Goal: Task Accomplishment & Management: Use online tool/utility

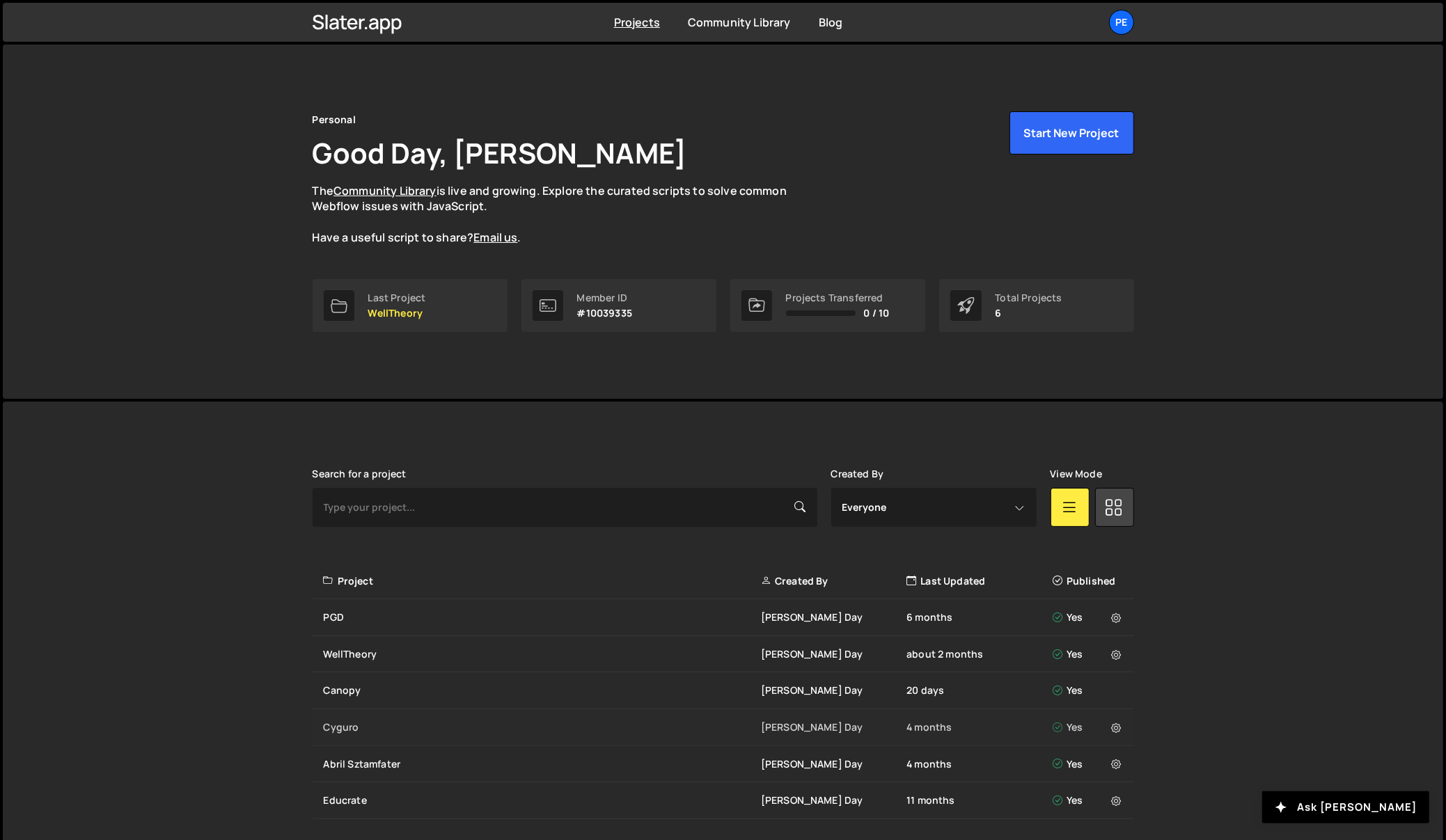
scroll to position [41, 0]
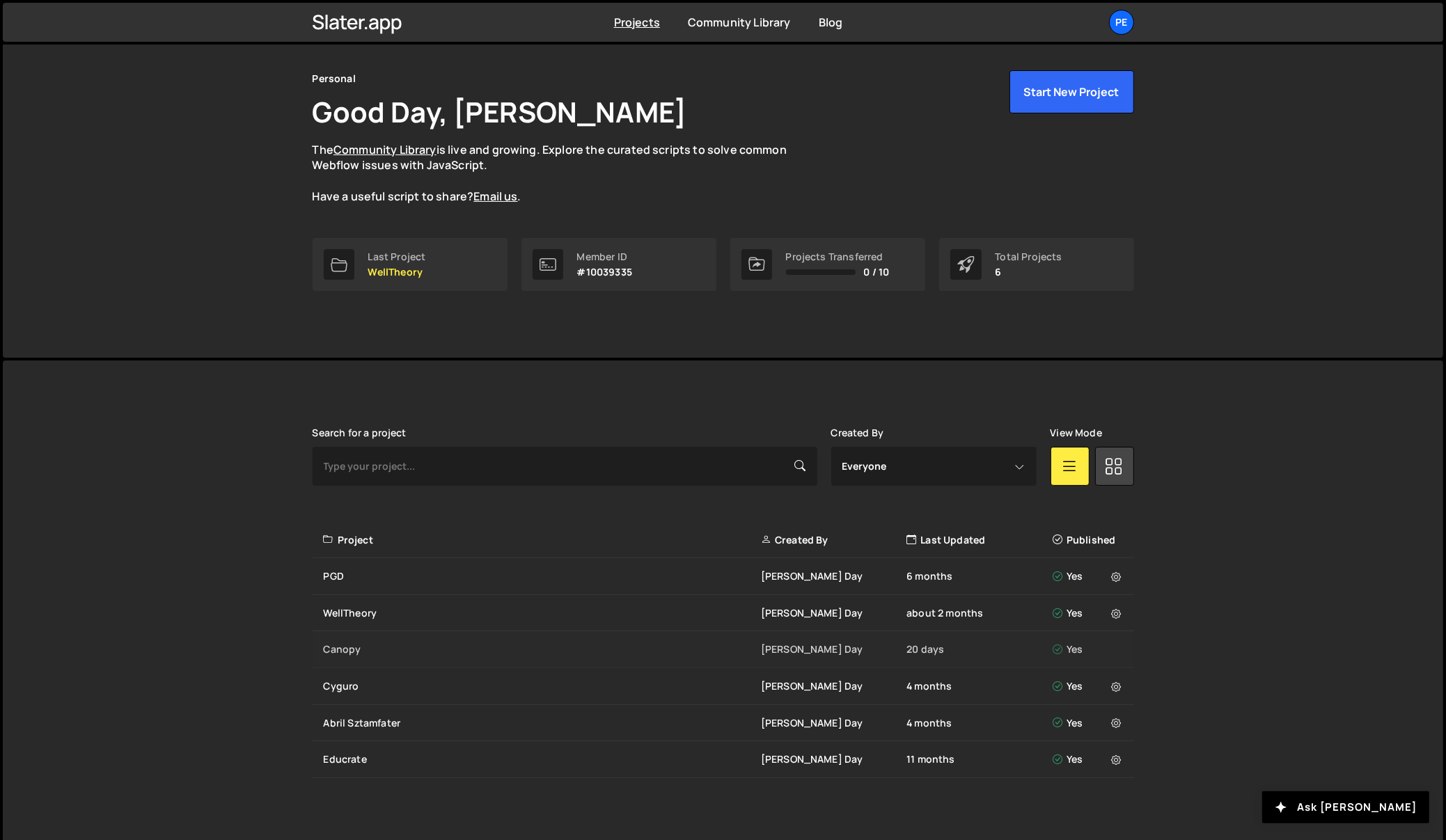
click at [347, 648] on div "Canopy" at bounding box center [542, 649] width 437 height 14
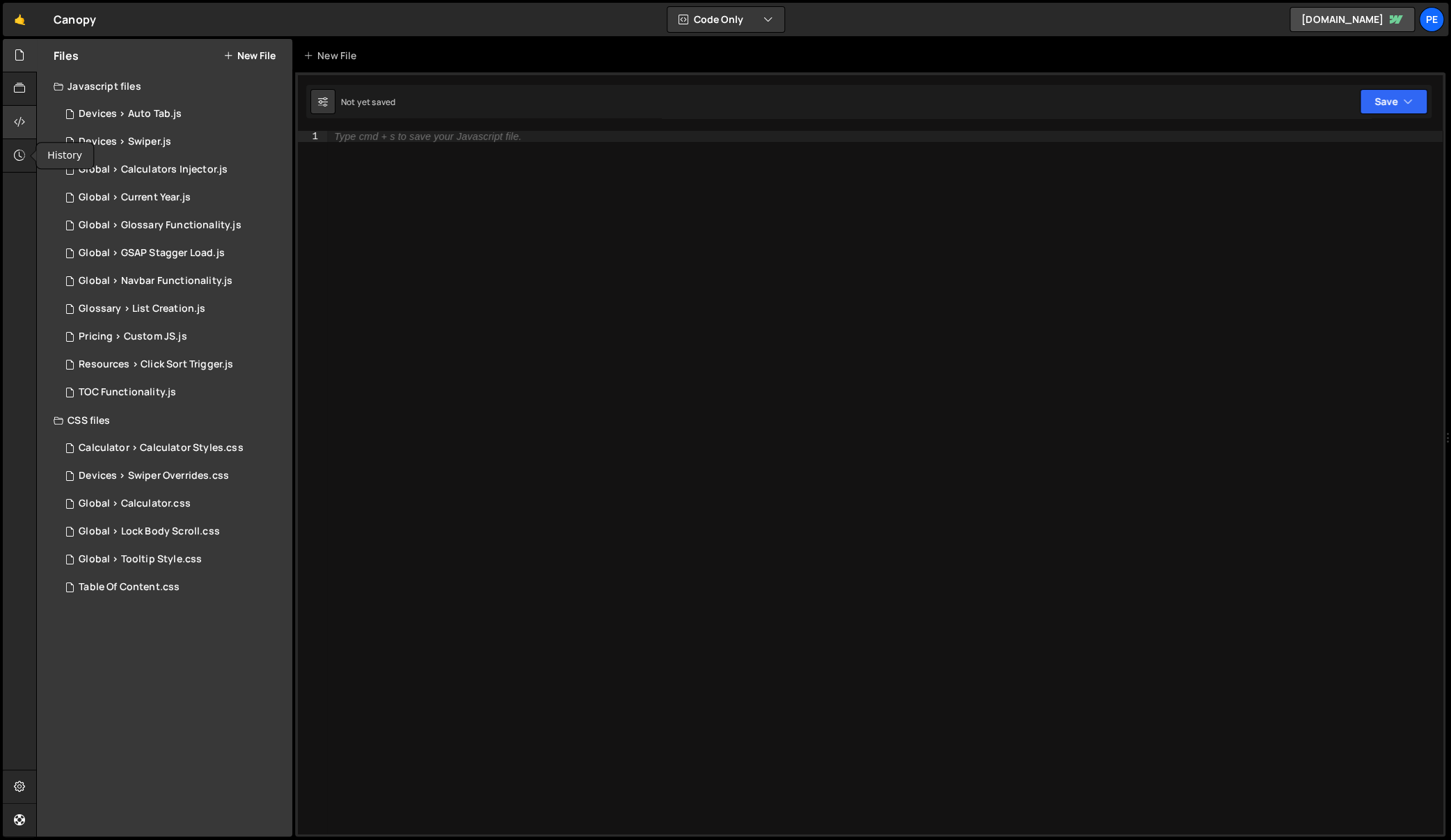
click at [18, 124] on icon at bounding box center [19, 121] width 11 height 15
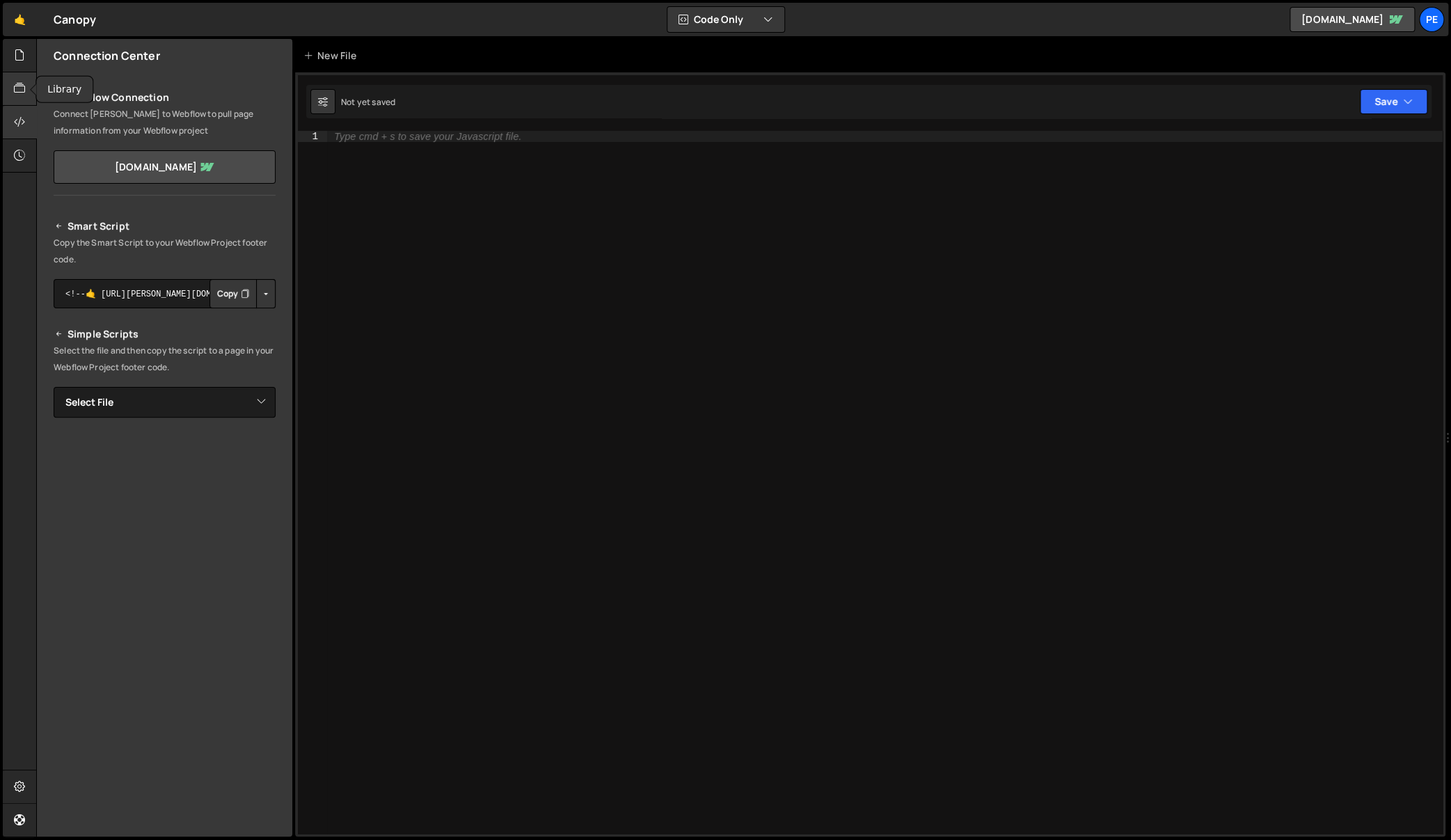
click at [26, 78] on div at bounding box center [20, 88] width 34 height 33
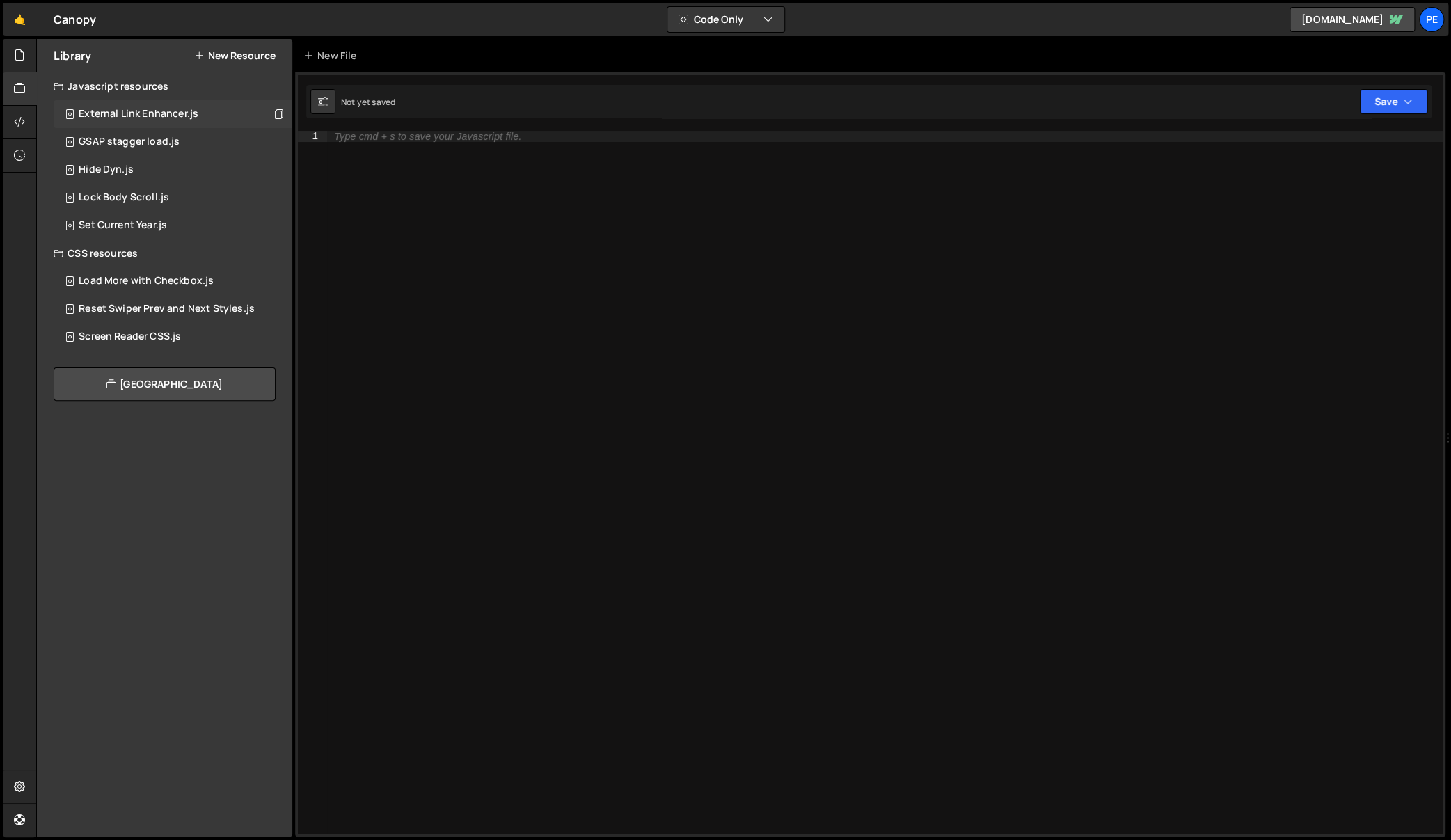
click at [155, 109] on div "External Link Enhancer.js" at bounding box center [138, 114] width 120 height 12
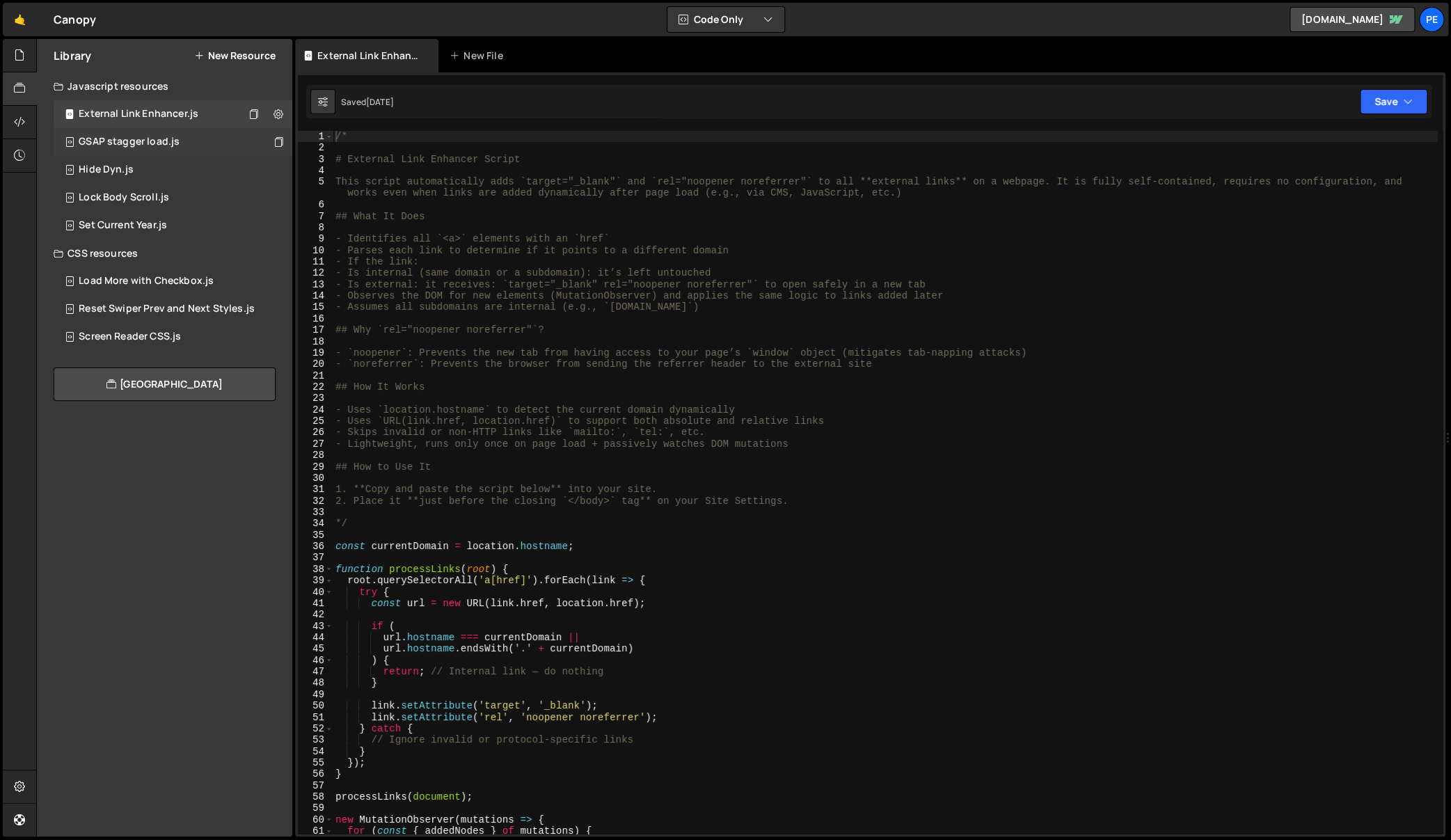
click at [148, 136] on div "GSAP stagger load.js" at bounding box center [128, 142] width 101 height 12
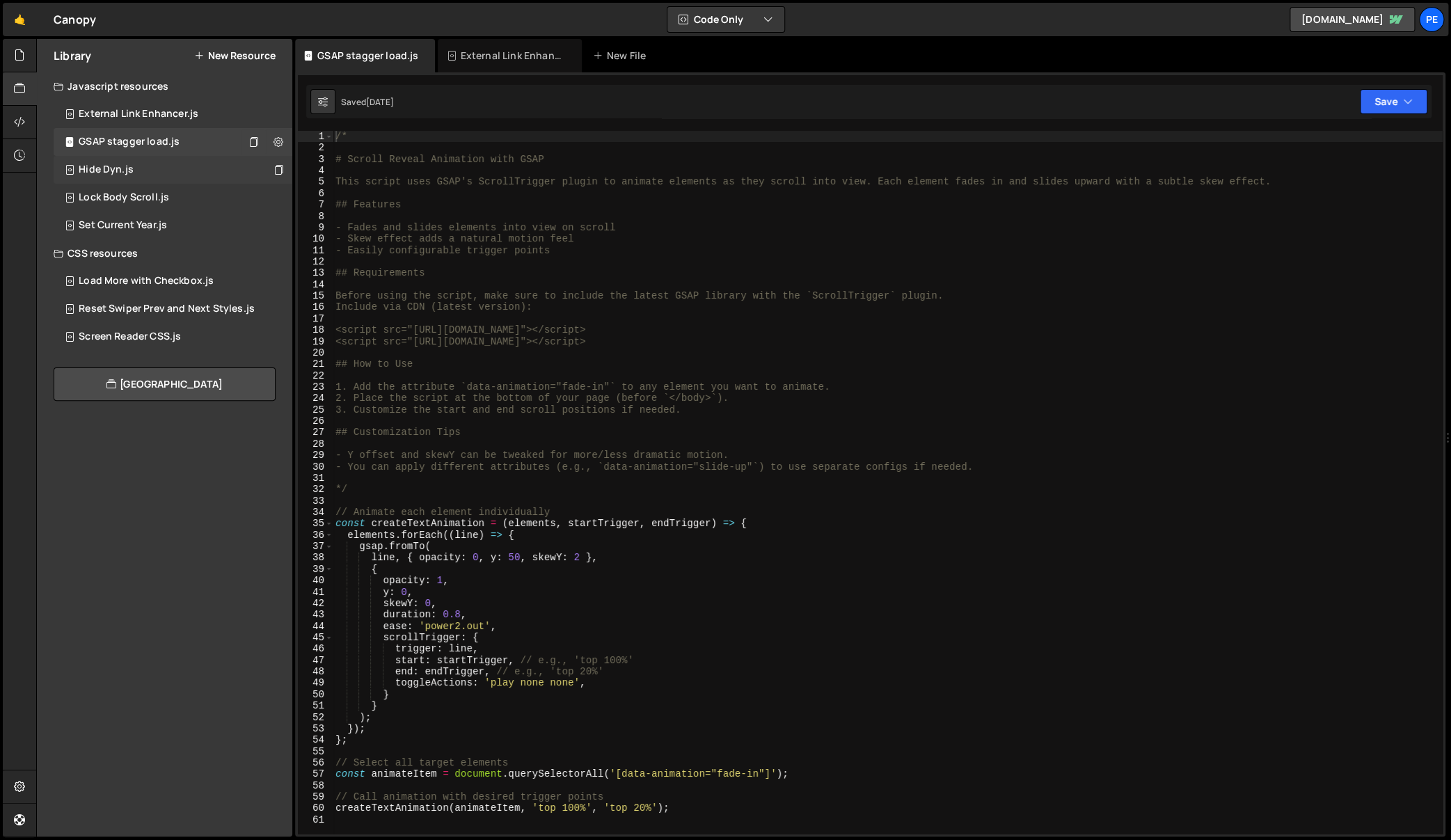
click at [149, 158] on div "Hide Dyn.js 0" at bounding box center [173, 170] width 239 height 28
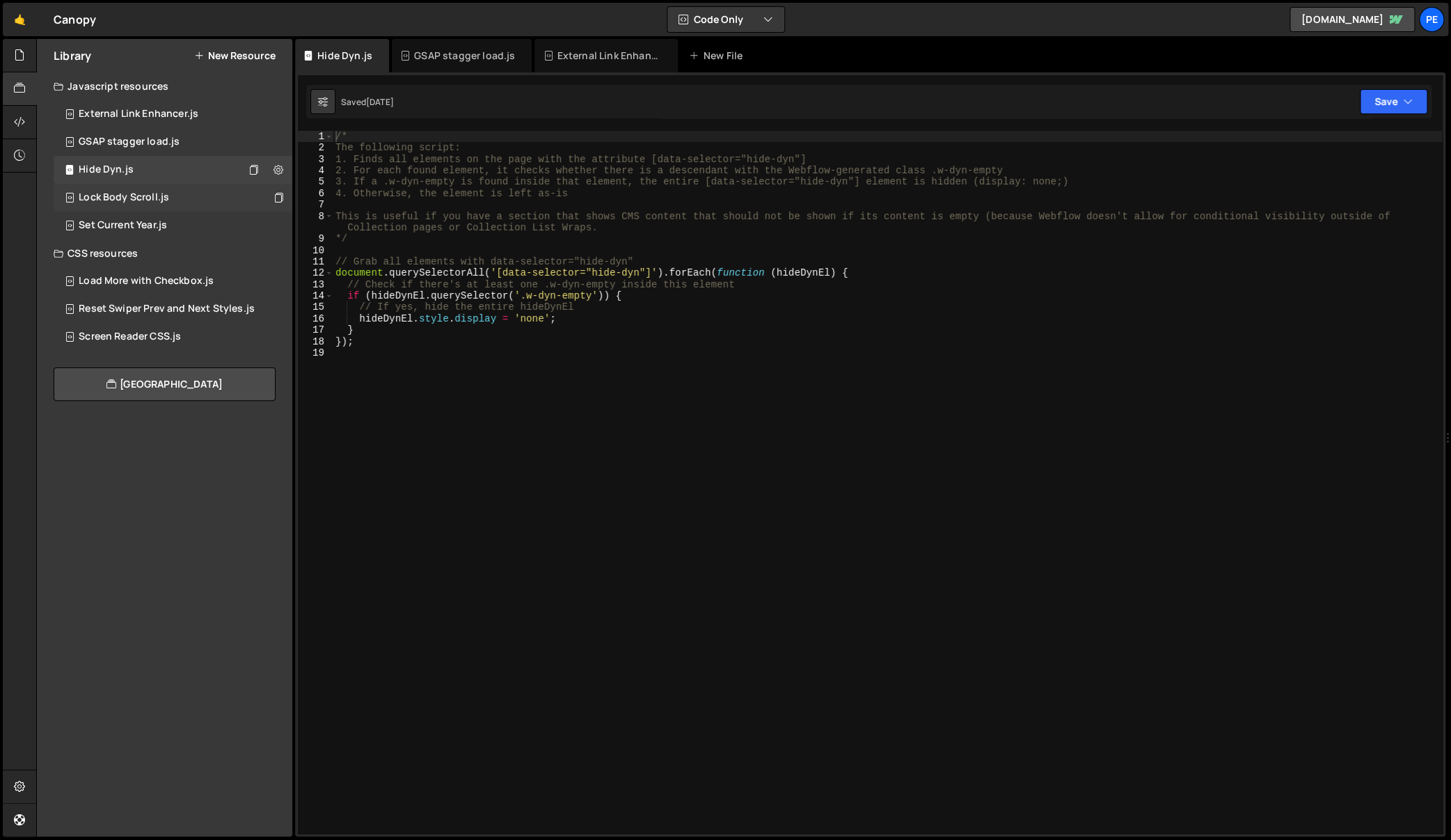
click at [146, 194] on div "Lock Body Scroll.js" at bounding box center [124, 198] width 91 height 12
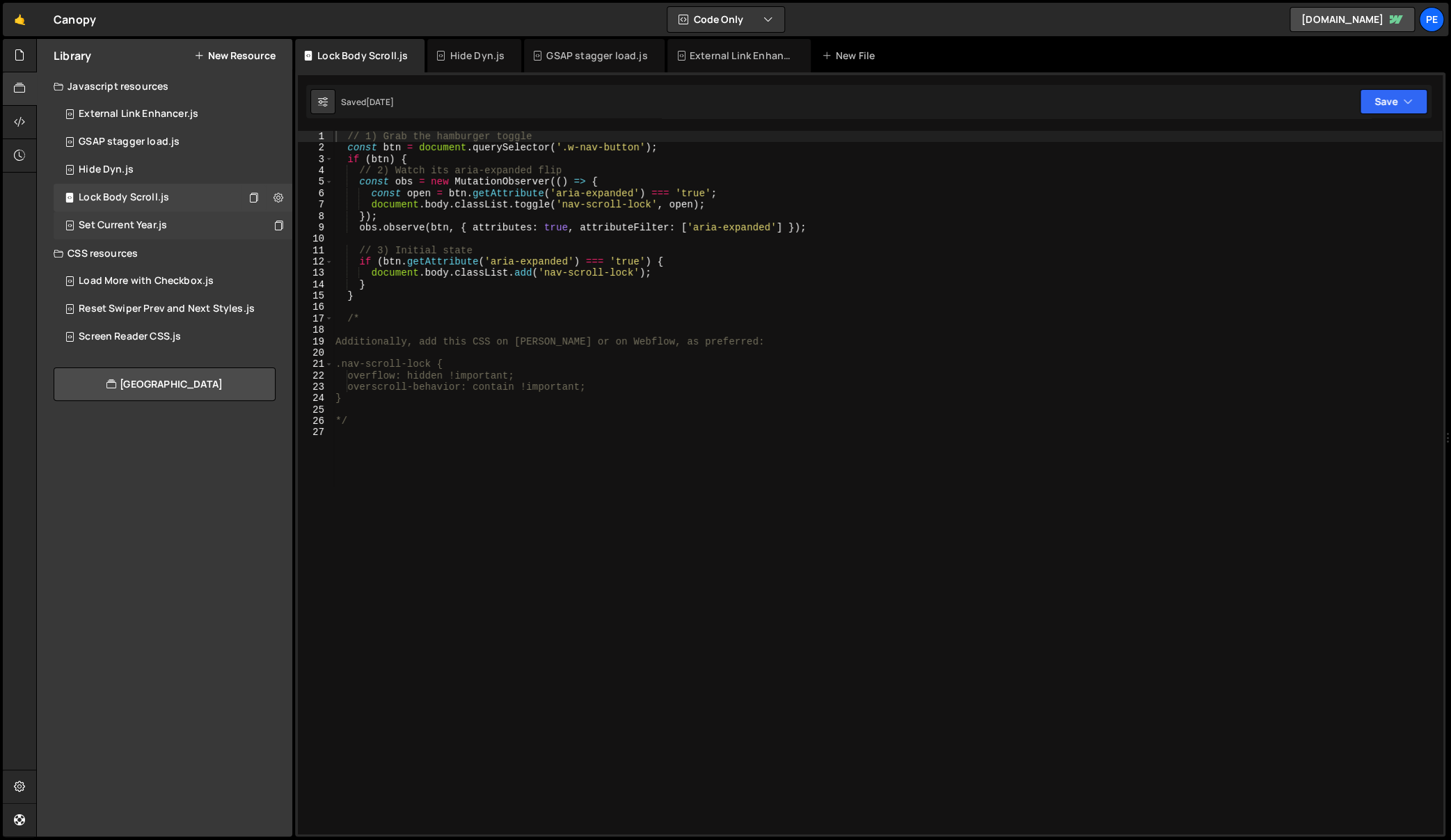
click at [156, 222] on div "Set Current Year.js" at bounding box center [122, 225] width 88 height 12
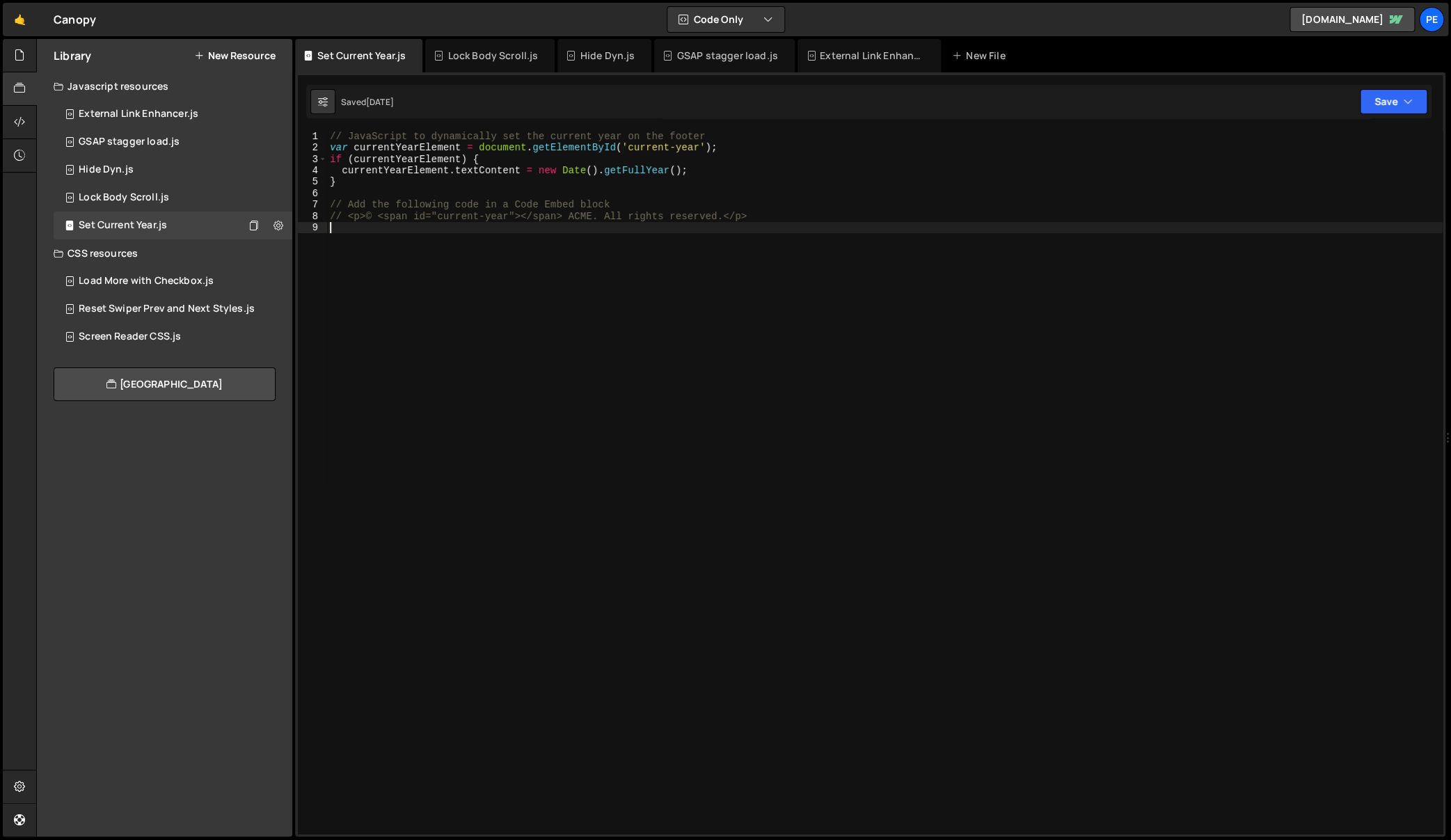
click at [486, 299] on div "// JavaScript to dynamically set the current year on the footer var currentYear…" at bounding box center [885, 493] width 1115 height 726
click at [676, 202] on div "// JavaScript to dynamically set the current year on the footer var currentYear…" at bounding box center [885, 493] width 1115 height 726
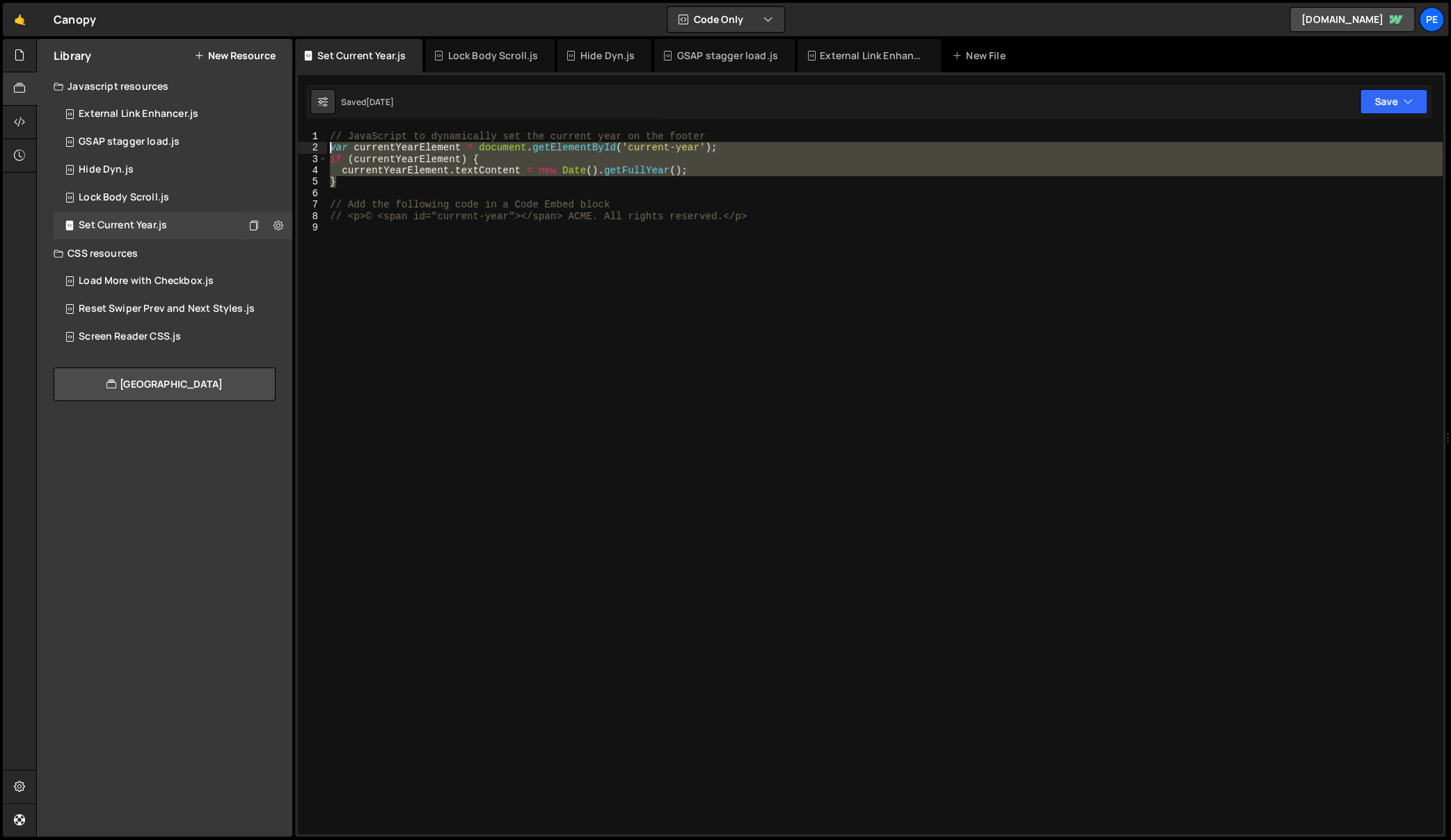
drag, startPoint x: 384, startPoint y: 178, endPoint x: 306, endPoint y: 146, distance: 84.3
click at [306, 146] on div "// Add the following code in a Code Embed block 1 2 3 4 5 6 7 8 9 // JavaScript…" at bounding box center [870, 482] width 1144 height 703
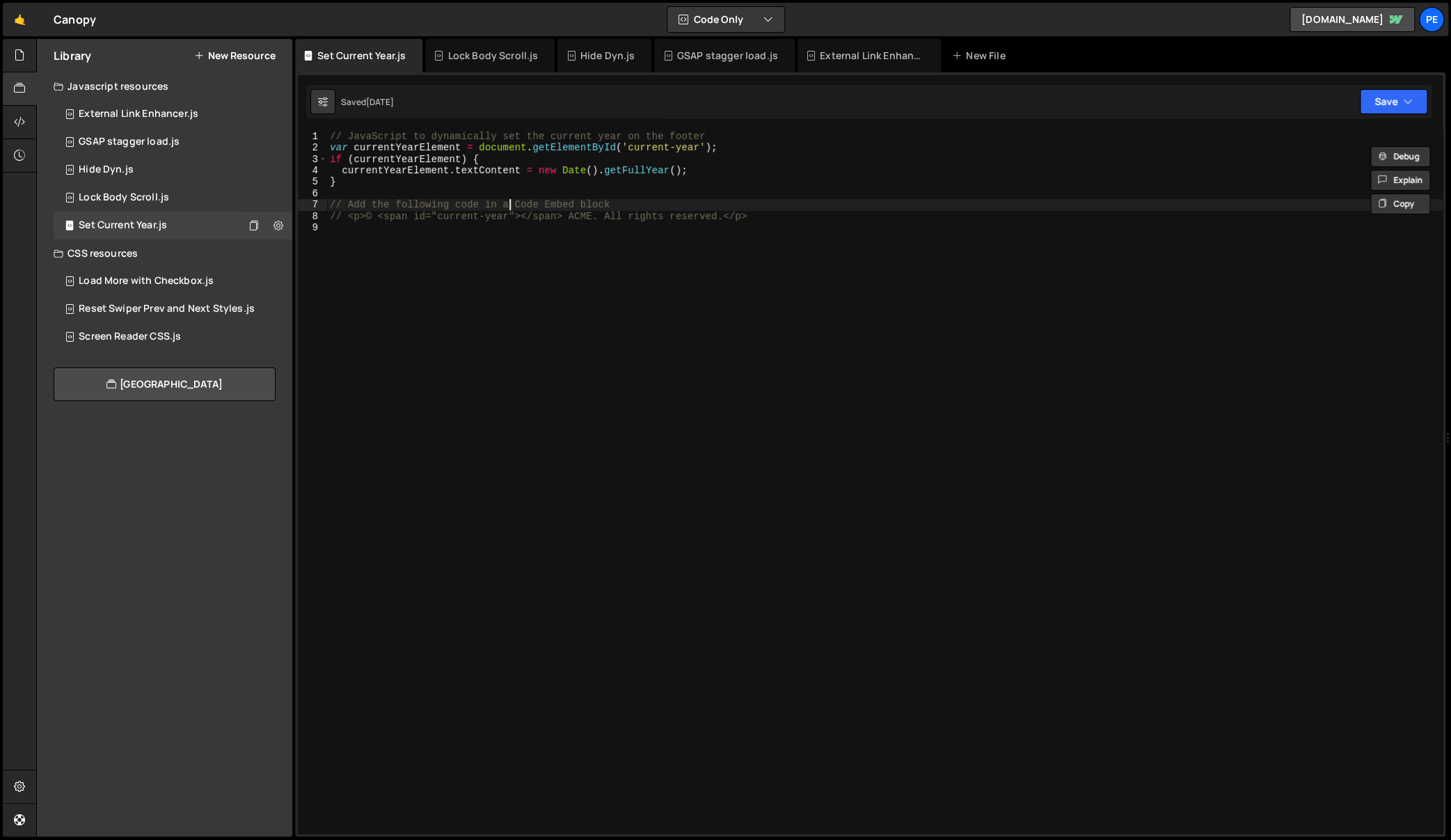
click at [510, 202] on div "// JavaScript to dynamically set the current year on the footer var currentYear…" at bounding box center [885, 493] width 1115 height 726
drag, startPoint x: 761, startPoint y: 217, endPoint x: 345, endPoint y: 220, distance: 416.0
click at [345, 220] on div "// JavaScript to dynamically set the current year on the footer var currentYear…" at bounding box center [885, 493] width 1115 height 726
type textarea "// <p>© <span id="current-year"></span> ACME. All rights reserved.</p>"
